Goal: Task Accomplishment & Management: Use online tool/utility

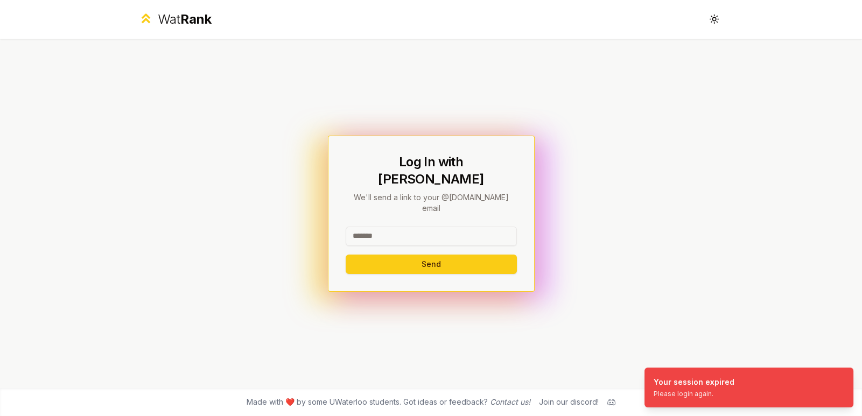
click at [386, 227] on input at bounding box center [431, 236] width 171 height 19
type input "******"
click at [347, 249] on div "Log In with WatIAM We'll send a link to your @[DOMAIN_NAME] email ****** Send" at bounding box center [431, 214] width 207 height 156
click at [359, 255] on button "Send" at bounding box center [431, 264] width 171 height 19
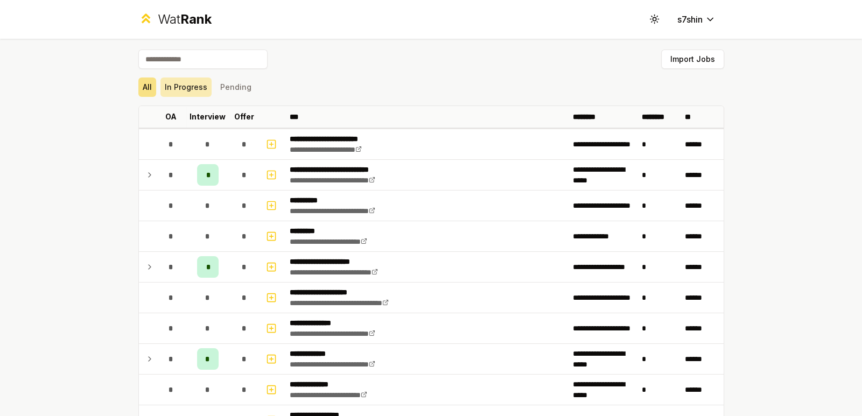
click at [170, 92] on button "In Progress" at bounding box center [186, 87] width 51 height 19
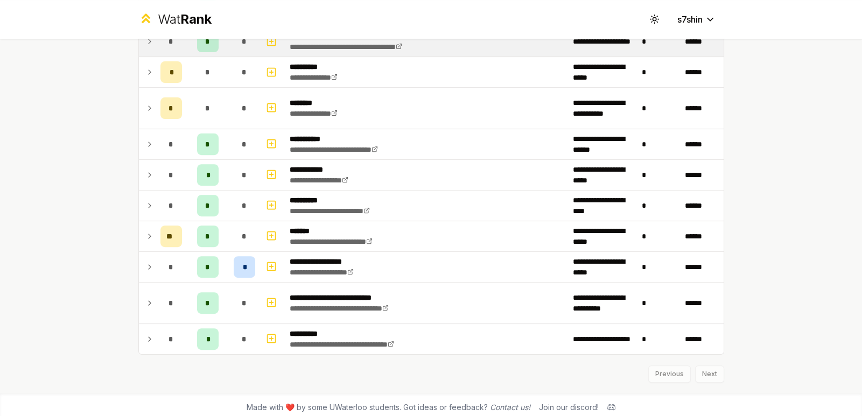
scroll to position [504, 0]
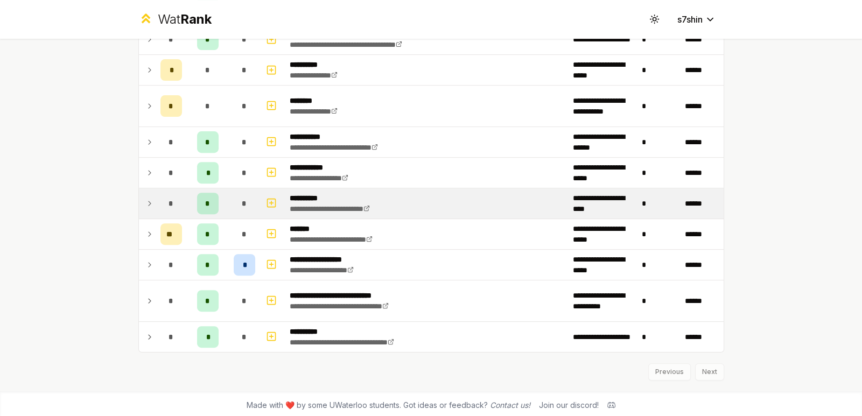
click at [145, 210] on td at bounding box center [147, 204] width 17 height 30
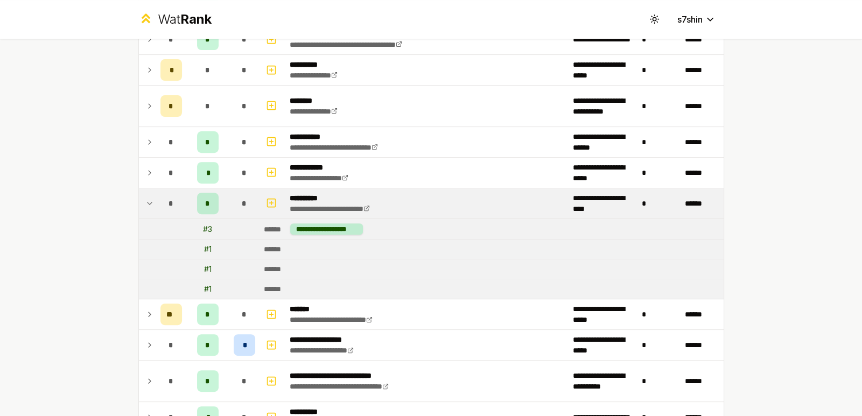
click at [148, 207] on td at bounding box center [147, 204] width 17 height 30
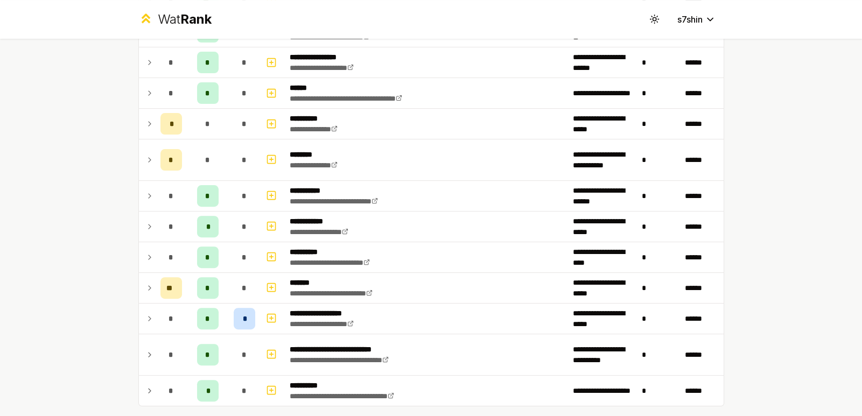
scroll to position [0, 0]
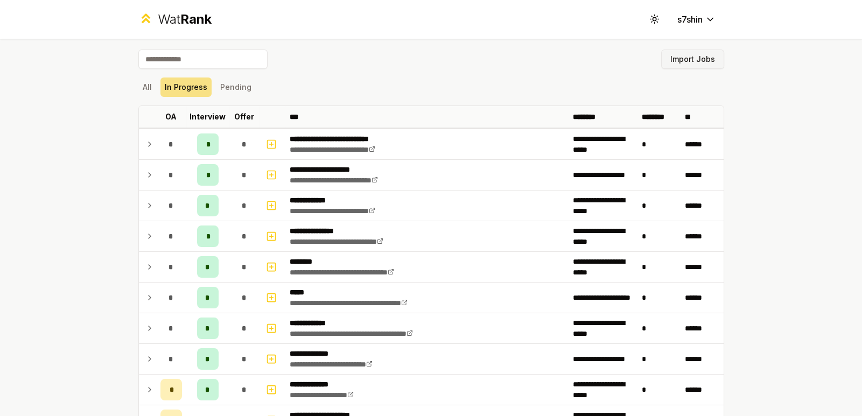
click at [694, 55] on button "Import Jobs" at bounding box center [692, 59] width 63 height 19
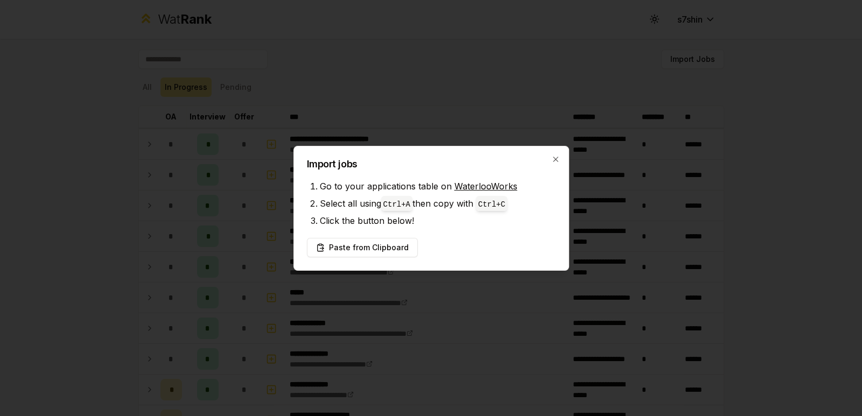
click at [444, 204] on li "Select all using Ctrl+ A then copy with Ctrl+ C" at bounding box center [438, 203] width 236 height 17
click at [377, 252] on button "Paste from Clipboard" at bounding box center [362, 247] width 111 height 19
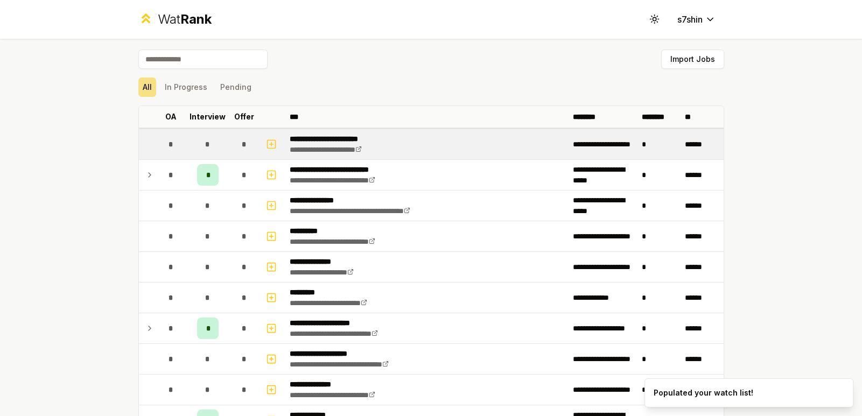
click at [471, 150] on td "**********" at bounding box center [426, 144] width 283 height 30
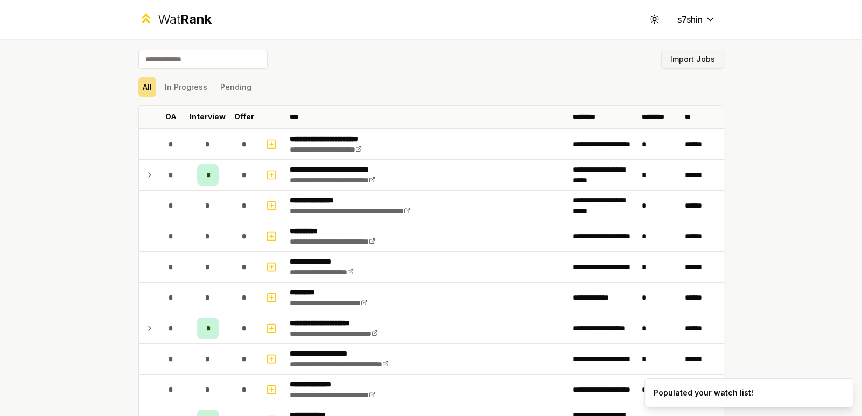
click at [700, 57] on button "Import Jobs" at bounding box center [692, 59] width 63 height 19
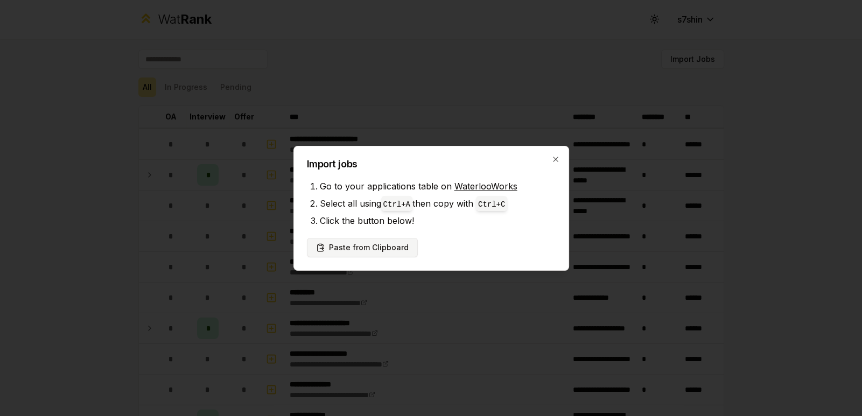
click at [381, 242] on button "Paste from Clipboard" at bounding box center [362, 247] width 111 height 19
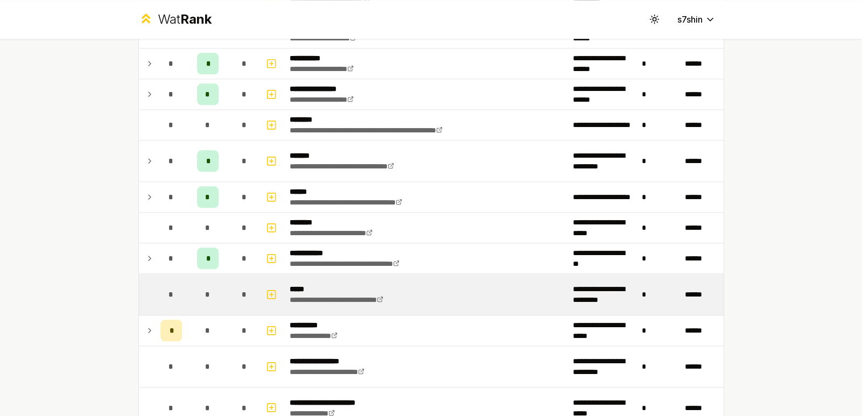
scroll to position [1463, 0]
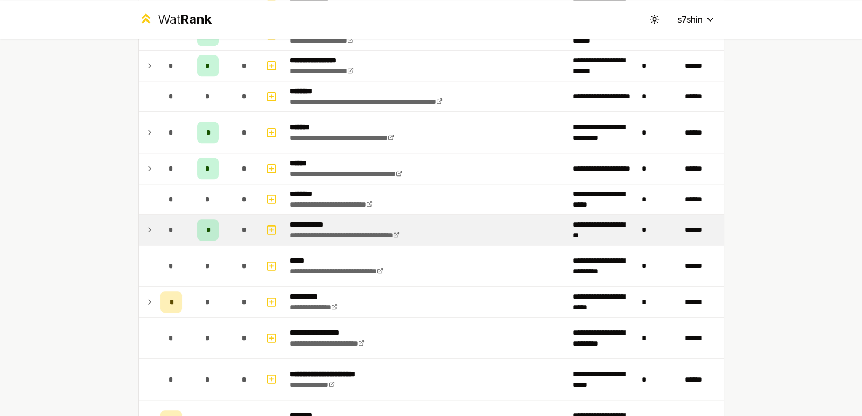
click at [163, 222] on div "*" at bounding box center [172, 230] width 22 height 22
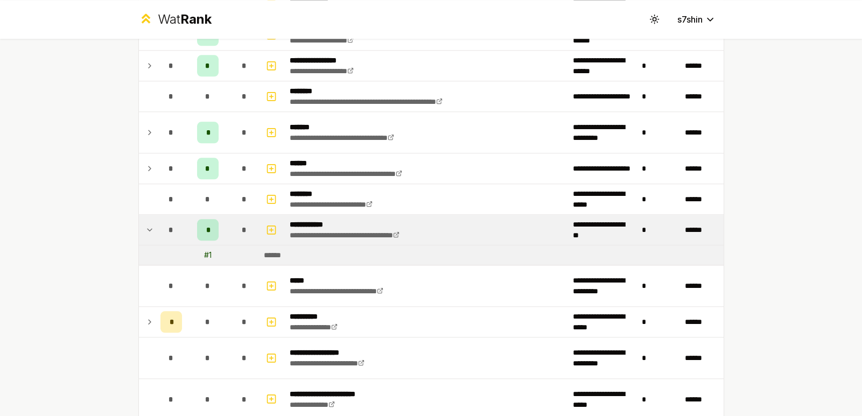
click at [162, 222] on div "*" at bounding box center [172, 230] width 22 height 22
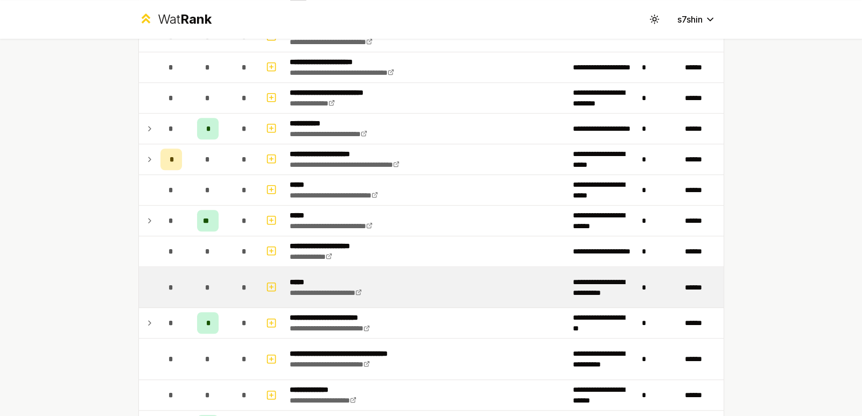
scroll to position [1032, 0]
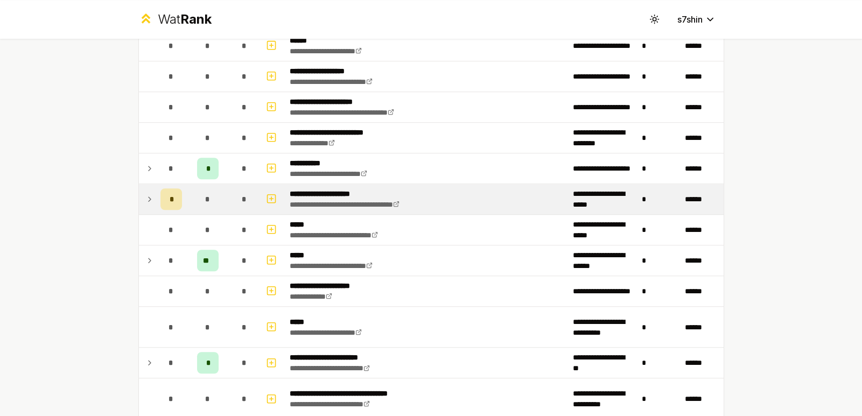
click at [197, 198] on div "*" at bounding box center [208, 200] width 22 height 22
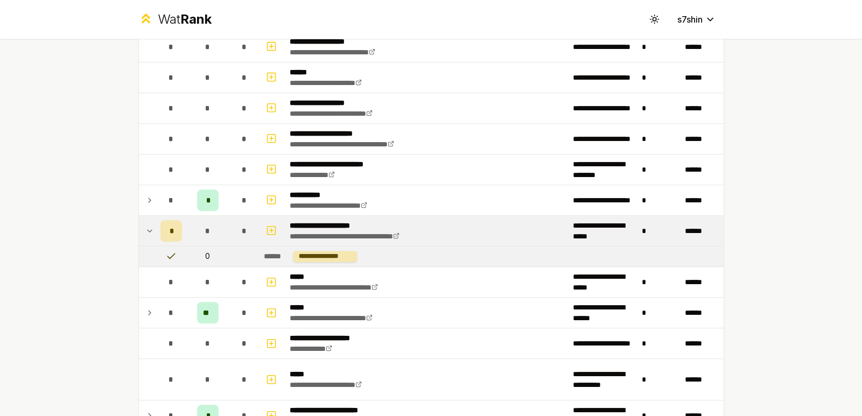
scroll to position [924, 0]
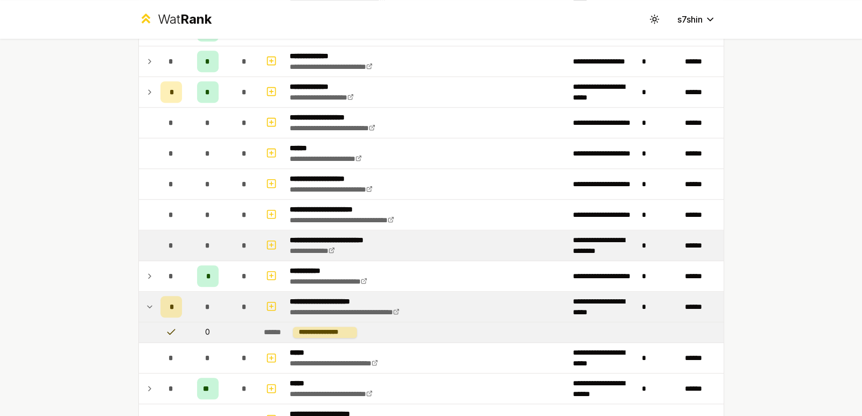
click at [188, 233] on td "*" at bounding box center [207, 246] width 43 height 30
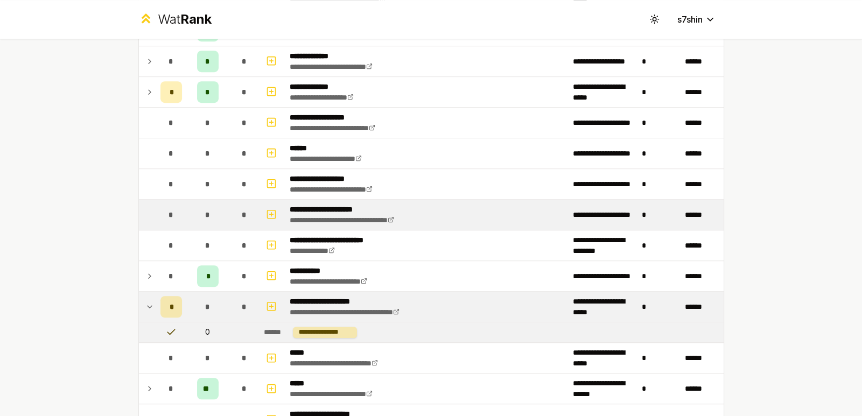
click at [197, 214] on div "*" at bounding box center [208, 215] width 22 height 22
click at [196, 200] on td "*" at bounding box center [207, 215] width 43 height 30
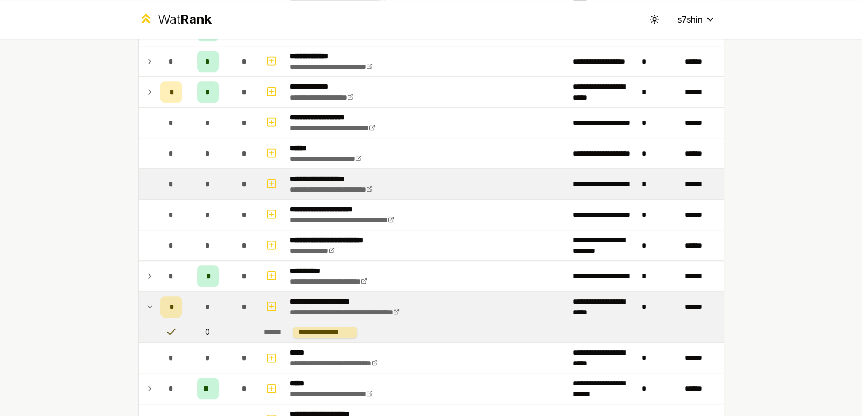
click at [197, 187] on div "*" at bounding box center [208, 184] width 22 height 22
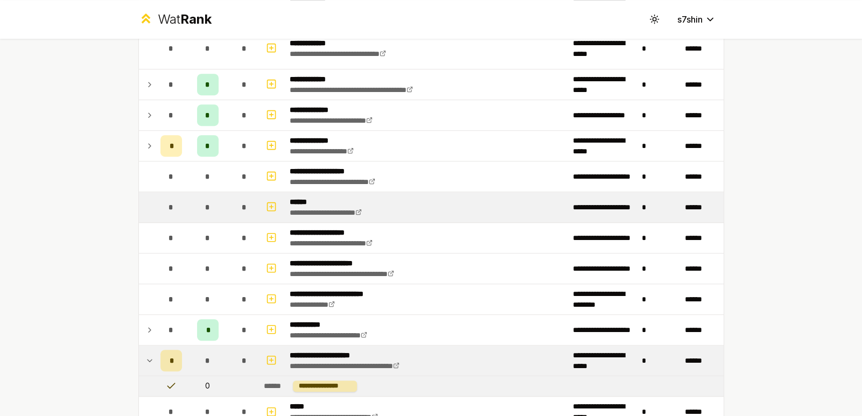
click at [198, 198] on div "*" at bounding box center [208, 208] width 22 height 22
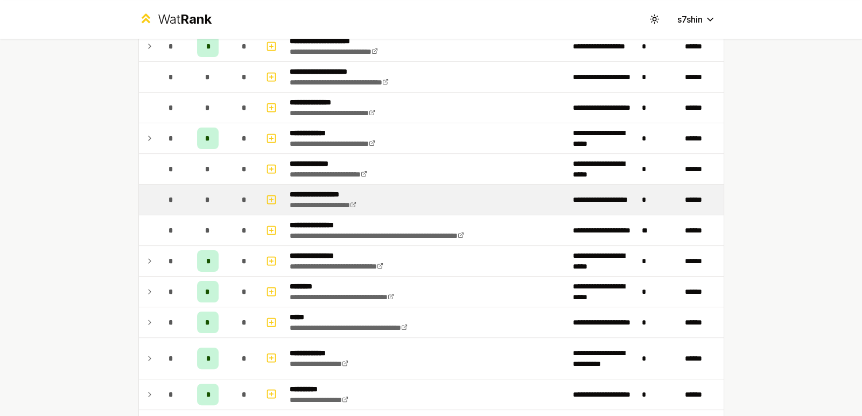
scroll to position [278, 0]
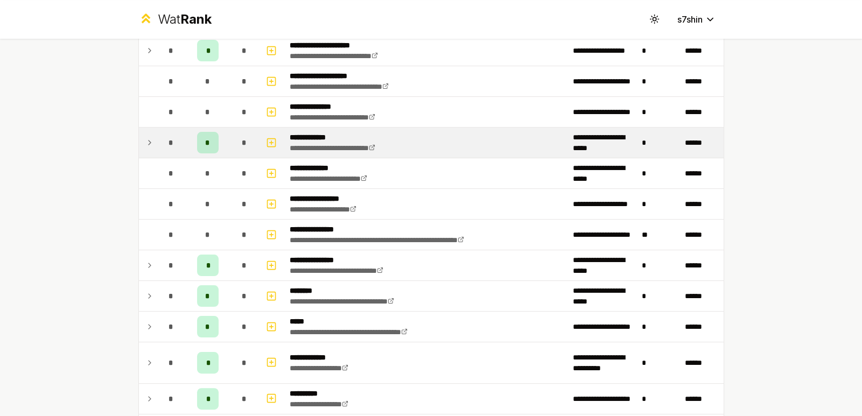
click at [150, 143] on td at bounding box center [147, 143] width 17 height 30
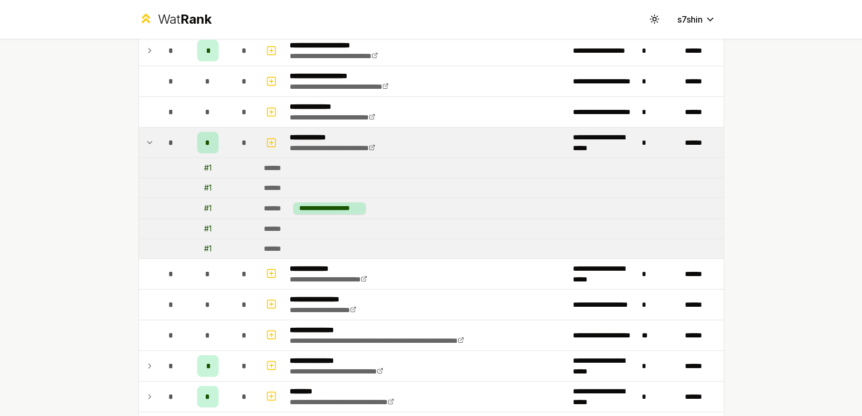
click at [150, 143] on td at bounding box center [147, 143] width 17 height 30
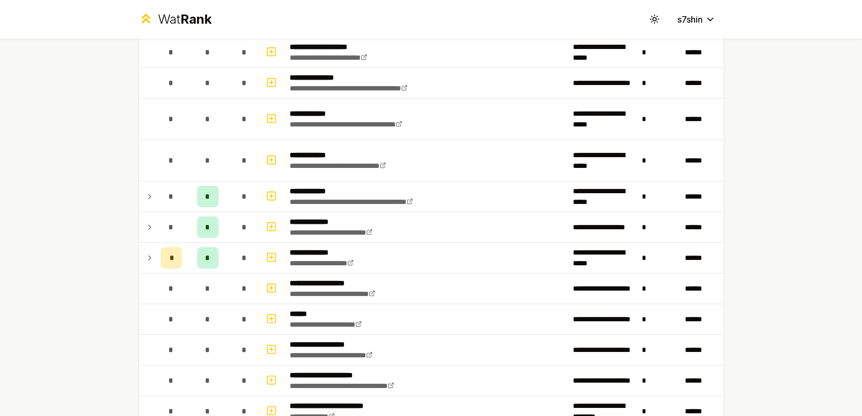
scroll to position [0, 0]
